Goal: Information Seeking & Learning: Learn about a topic

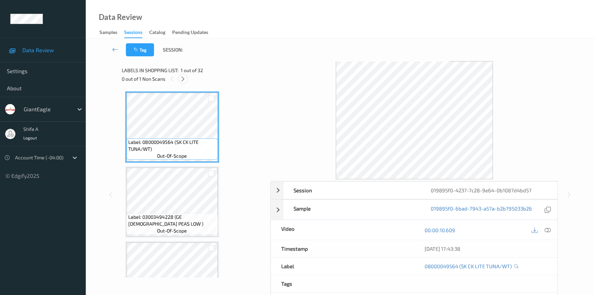
click at [184, 79] on icon at bounding box center [183, 79] width 6 height 6
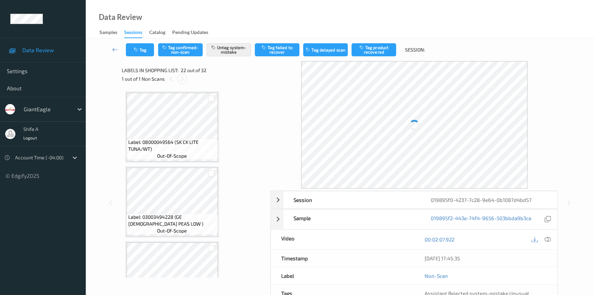
scroll to position [1494, 0]
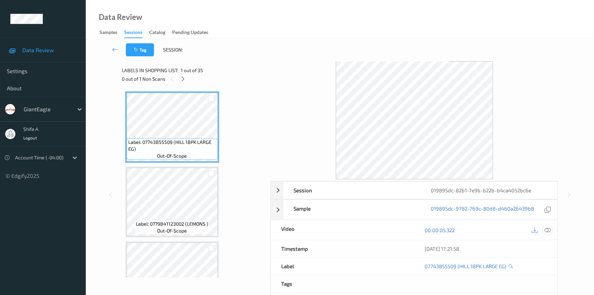
click at [550, 230] on icon at bounding box center [548, 230] width 6 height 6
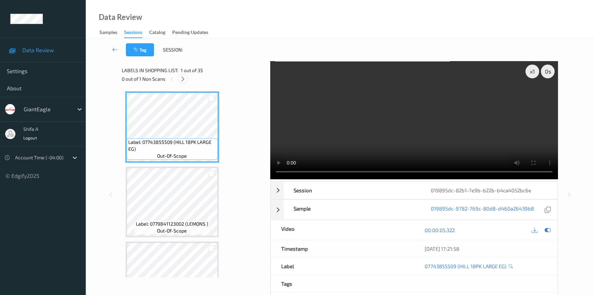
click at [183, 79] on icon at bounding box center [183, 79] width 6 height 6
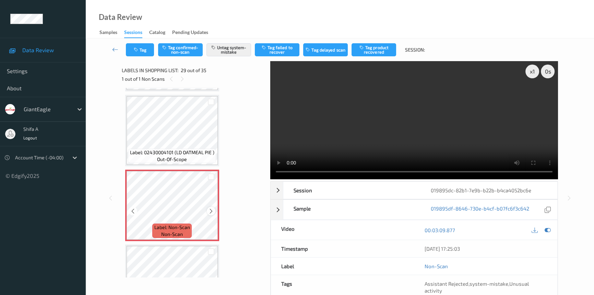
click at [210, 208] on icon at bounding box center [211, 211] width 6 height 6
click at [179, 149] on span "Label: 02430004101 (LD OATMEAL PIE )" at bounding box center [172, 152] width 84 height 7
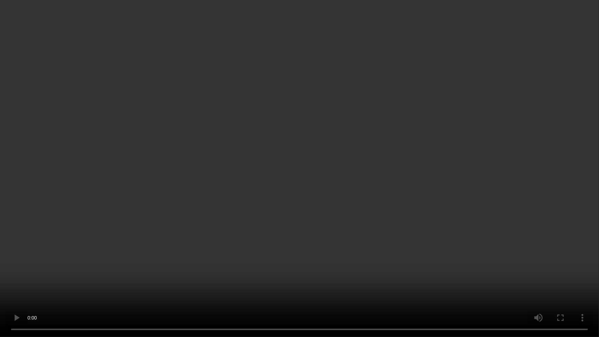
click at [353, 219] on video at bounding box center [299, 168] width 599 height 337
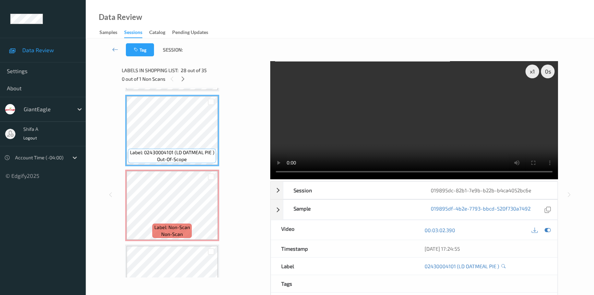
click at [459, 103] on video at bounding box center [414, 120] width 288 height 118
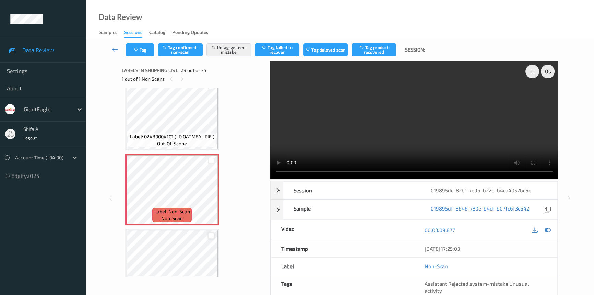
scroll to position [2079, 0]
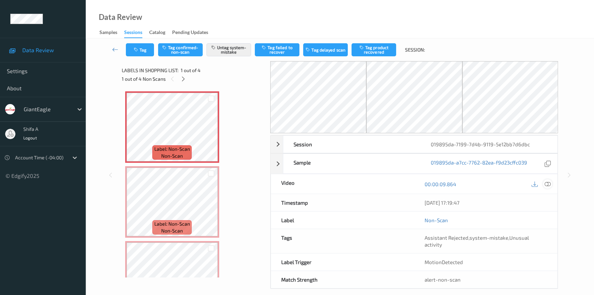
click at [550, 182] on icon at bounding box center [548, 184] width 6 height 6
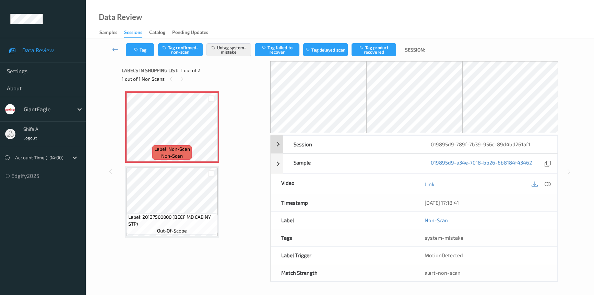
click at [549, 184] on icon at bounding box center [548, 184] width 6 height 6
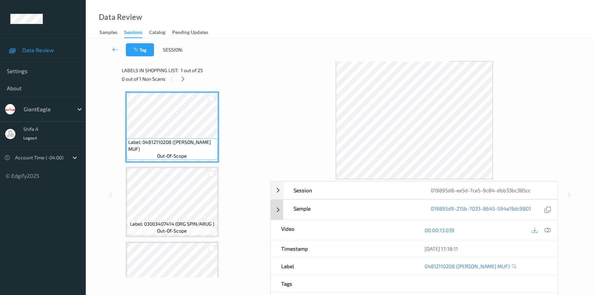
drag, startPoint x: 548, startPoint y: 230, endPoint x: 503, endPoint y: 202, distance: 52.8
click at [547, 229] on icon at bounding box center [548, 230] width 6 height 6
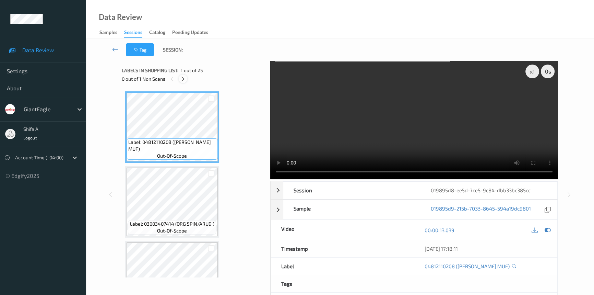
click at [179, 77] on div at bounding box center [183, 78] width 9 height 9
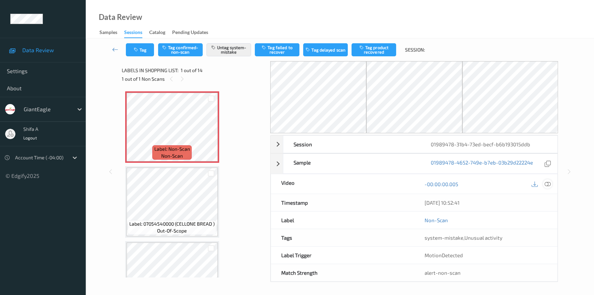
click at [549, 183] on icon at bounding box center [548, 184] width 6 height 6
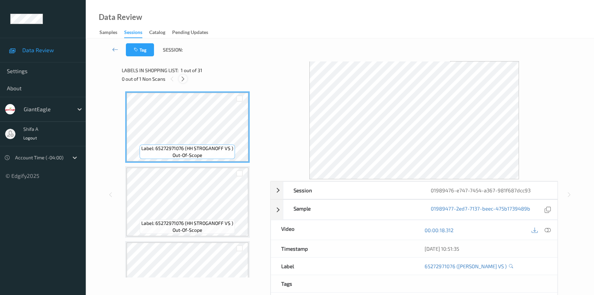
click at [185, 78] on icon at bounding box center [183, 79] width 6 height 6
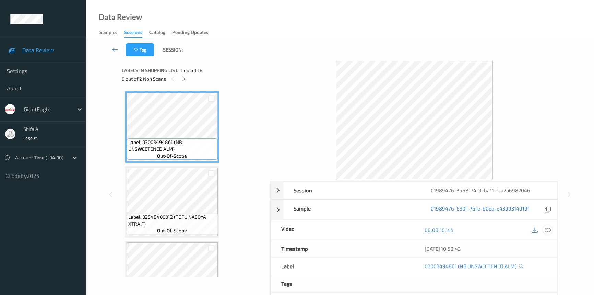
click at [549, 231] on icon at bounding box center [548, 230] width 6 height 6
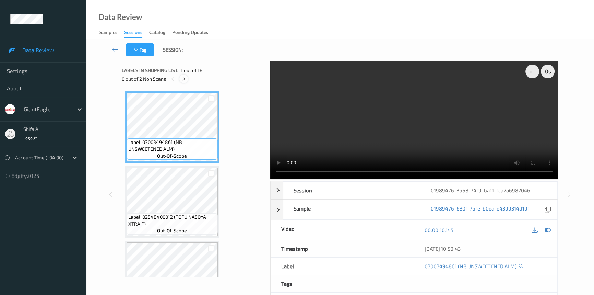
click at [185, 78] on icon at bounding box center [184, 79] width 6 height 6
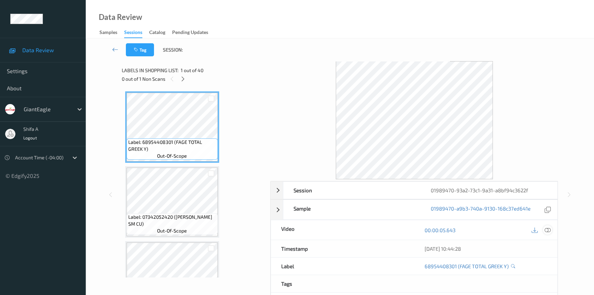
click at [549, 230] on icon at bounding box center [548, 230] width 6 height 6
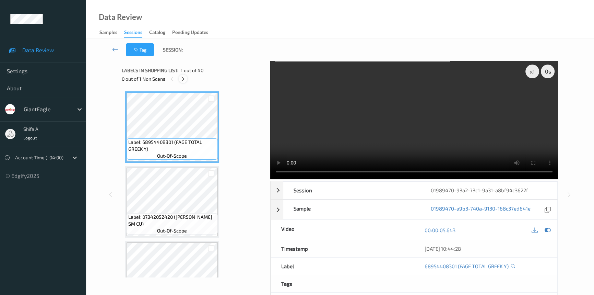
click at [183, 77] on icon at bounding box center [183, 79] width 6 height 6
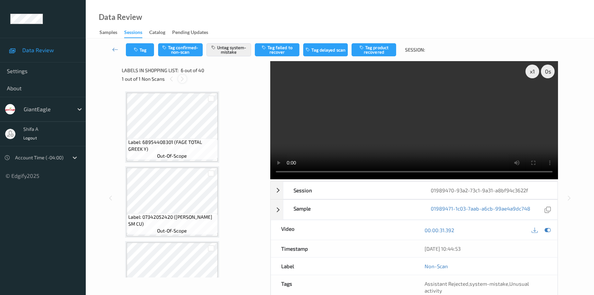
scroll to position [302, 0]
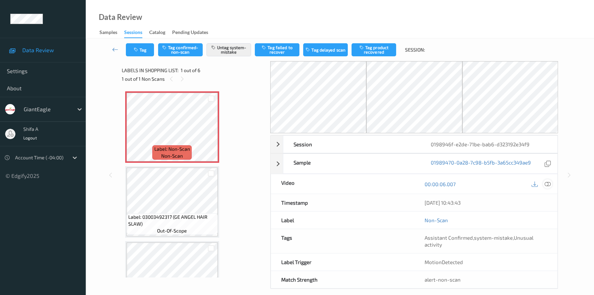
click at [550, 184] on icon at bounding box center [548, 184] width 6 height 6
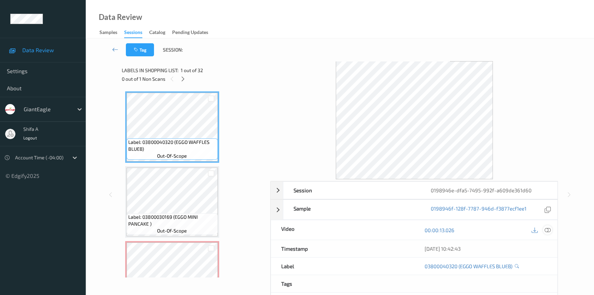
click at [547, 230] on icon at bounding box center [548, 230] width 6 height 6
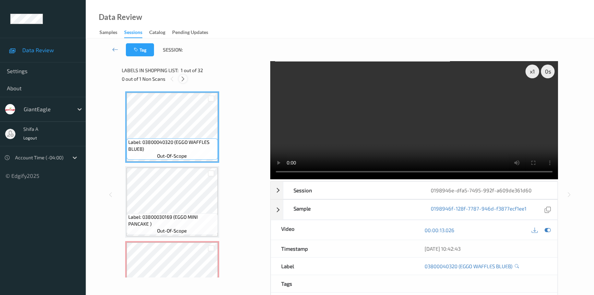
click at [182, 79] on icon at bounding box center [183, 79] width 6 height 6
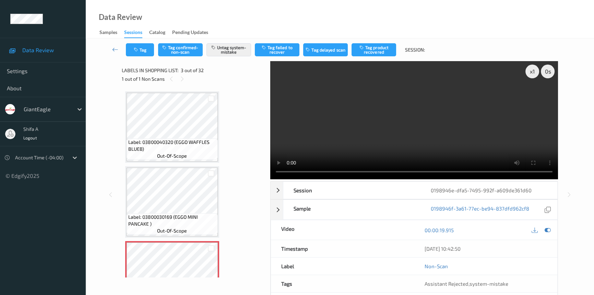
scroll to position [78, 0]
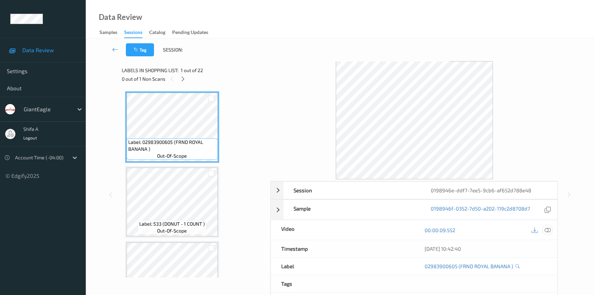
click at [549, 227] on icon at bounding box center [548, 230] width 6 height 6
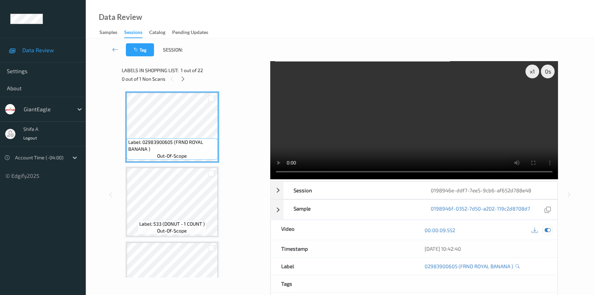
click at [549, 230] on icon at bounding box center [548, 230] width 6 height 6
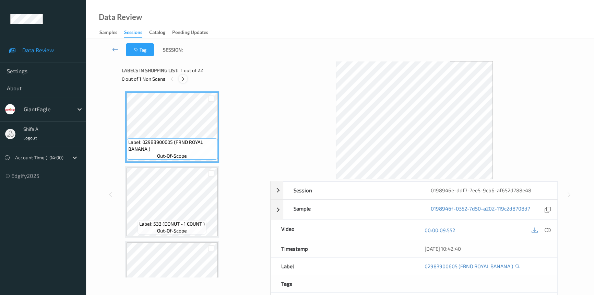
click at [183, 79] on icon at bounding box center [183, 79] width 6 height 6
